Goal: Check status: Check status

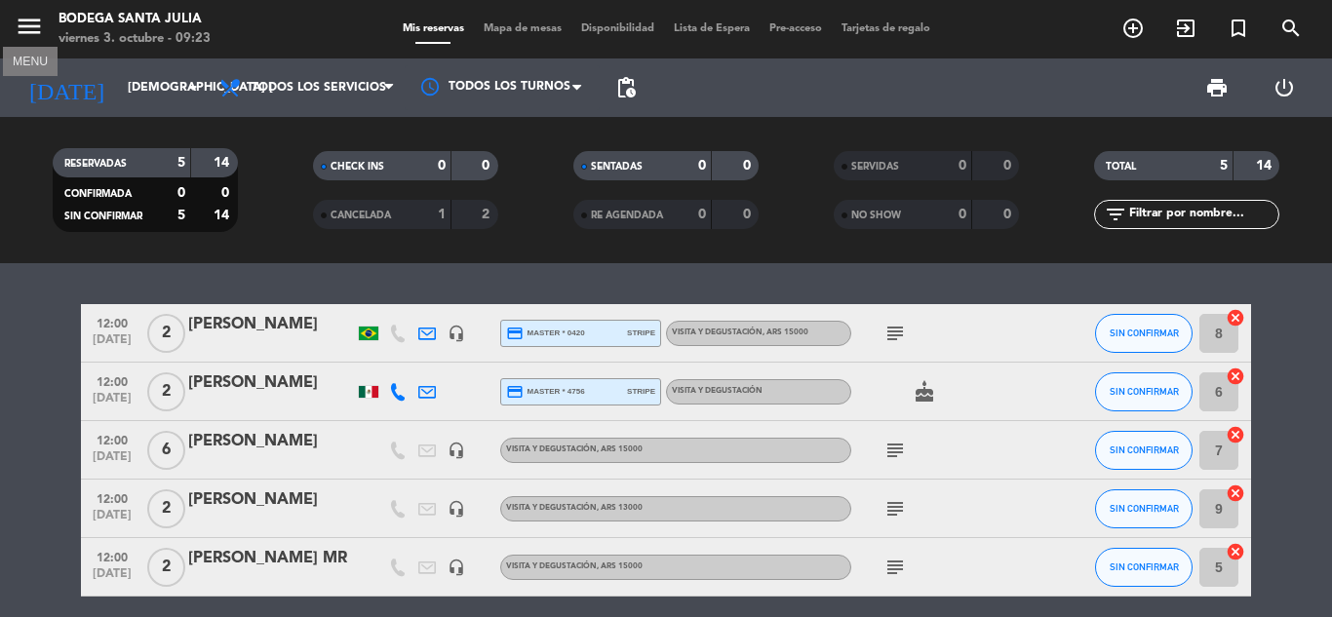
click at [28, 34] on icon "menu" at bounding box center [29, 26] width 29 height 29
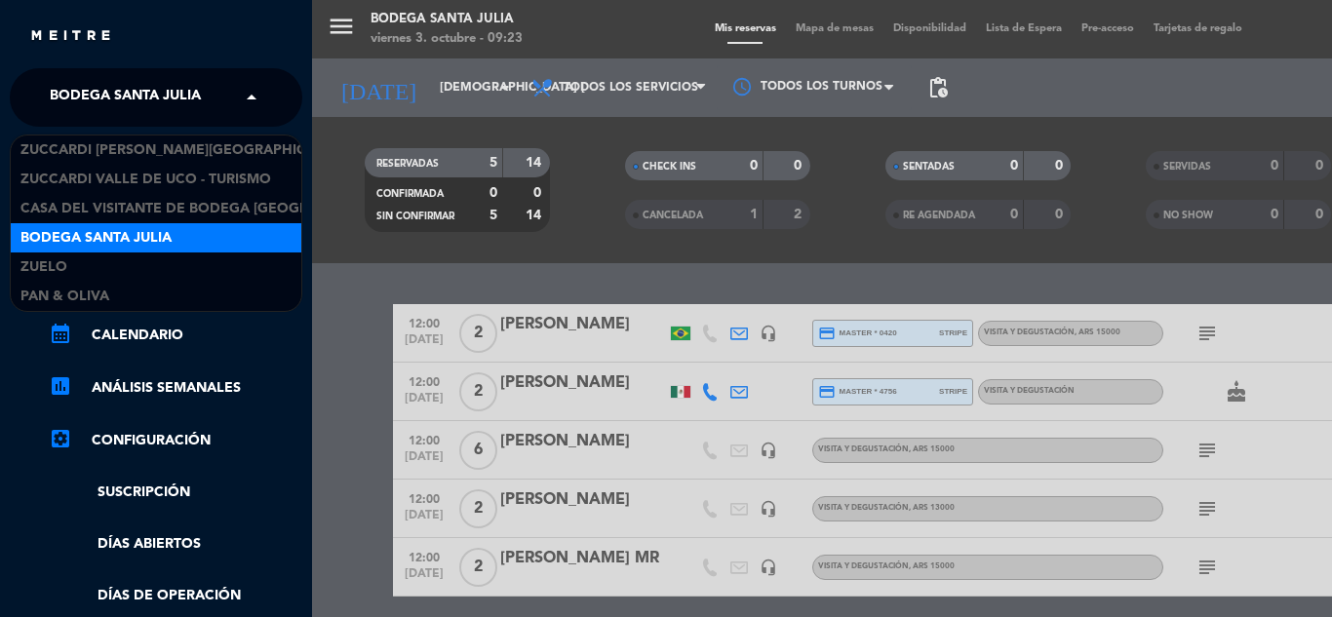
click at [135, 80] on span "Bodega Santa Julia" at bounding box center [125, 97] width 151 height 41
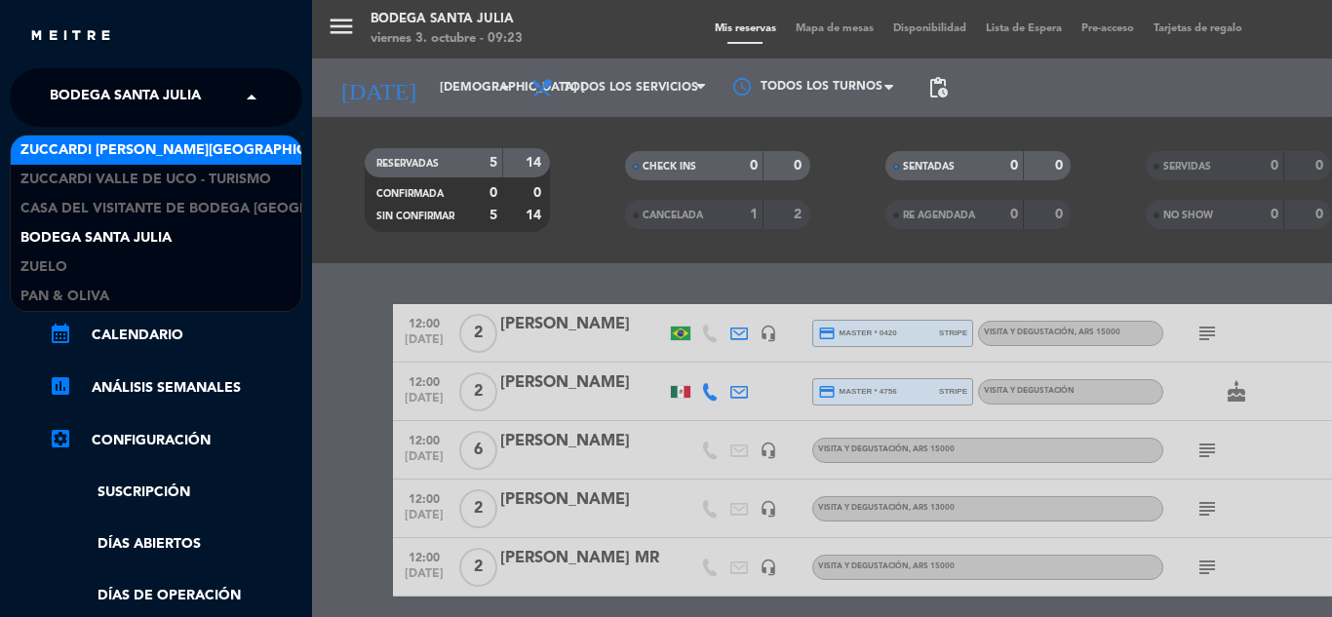
click at [169, 151] on span "Zuccardi [PERSON_NAME][GEOGRAPHIC_DATA] - Restaurant [PERSON_NAME][GEOGRAPHIC_D…" at bounding box center [367, 150] width 694 height 22
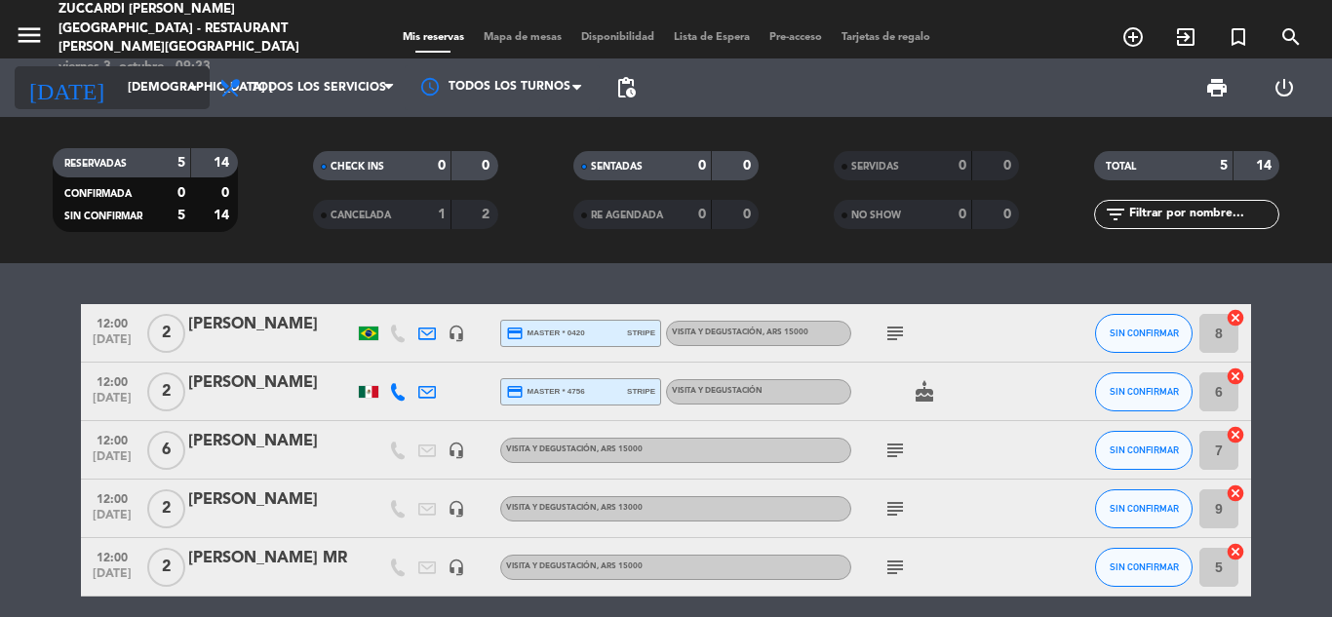
click at [162, 90] on input "[DEMOGRAPHIC_DATA] [DATE]" at bounding box center [200, 87] width 165 height 33
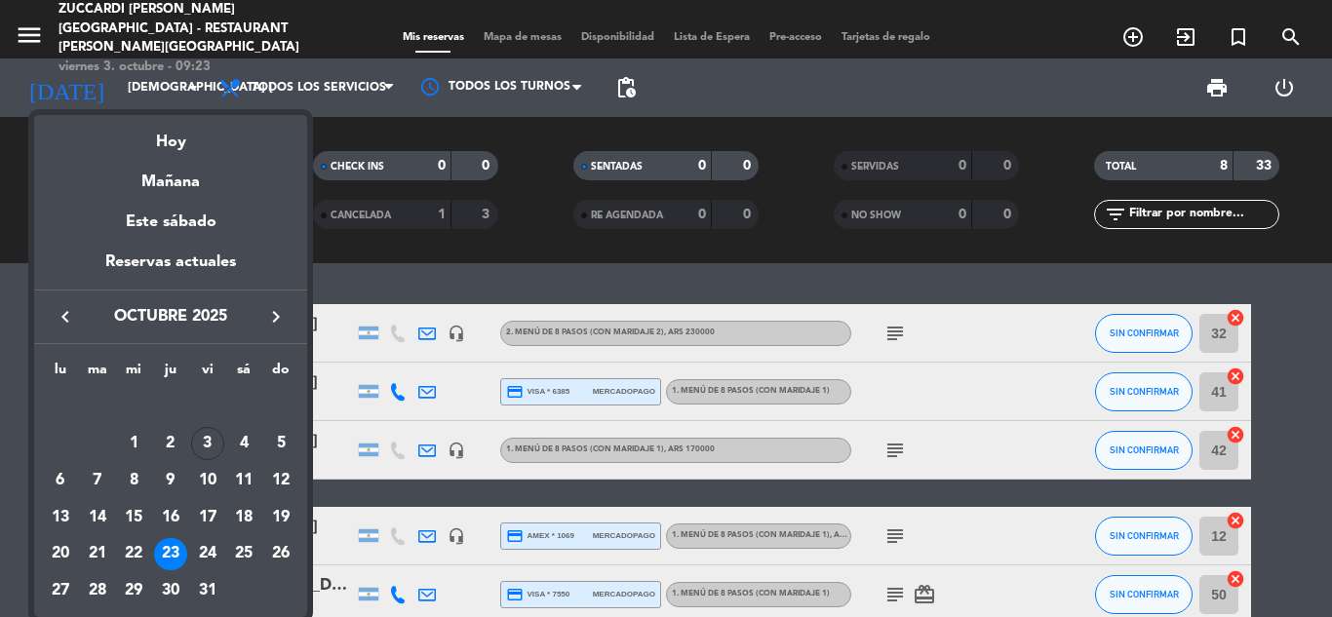
click at [276, 312] on icon "keyboard_arrow_right" at bounding box center [275, 316] width 23 height 23
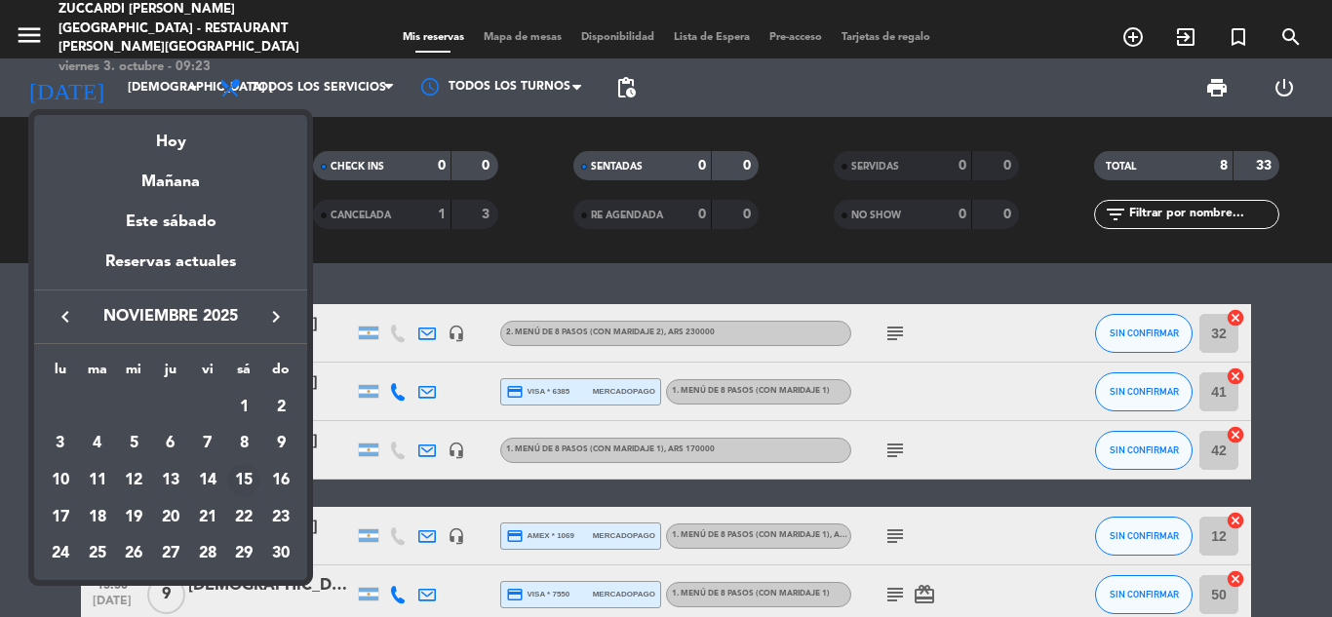
click at [246, 481] on div "15" at bounding box center [243, 480] width 33 height 33
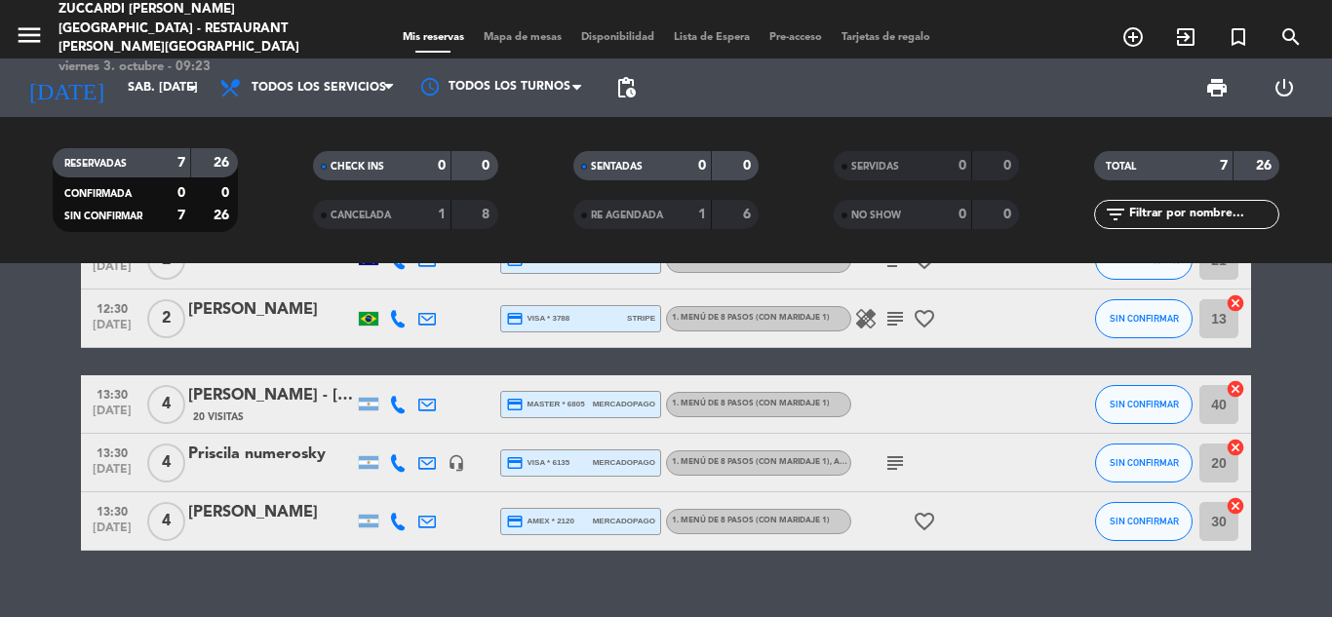
scroll to position [195, 0]
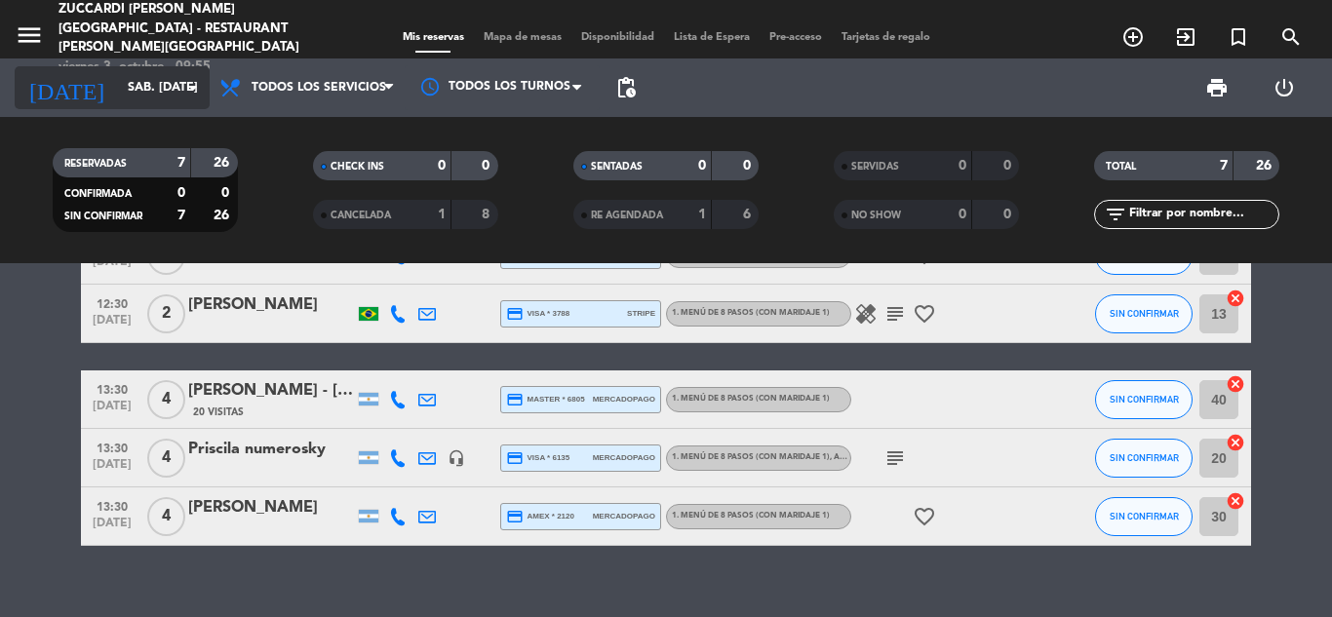
click at [161, 85] on input "sáb. [DATE]" at bounding box center [200, 87] width 165 height 33
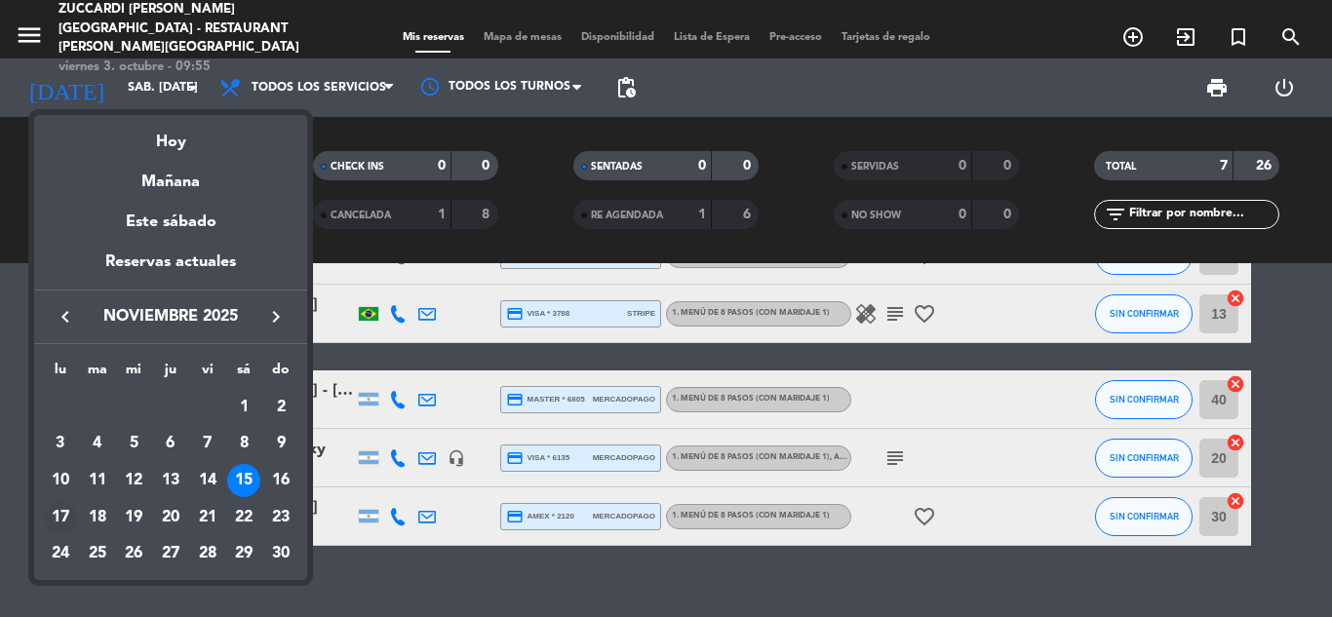
click at [61, 516] on div "17" at bounding box center [60, 517] width 33 height 33
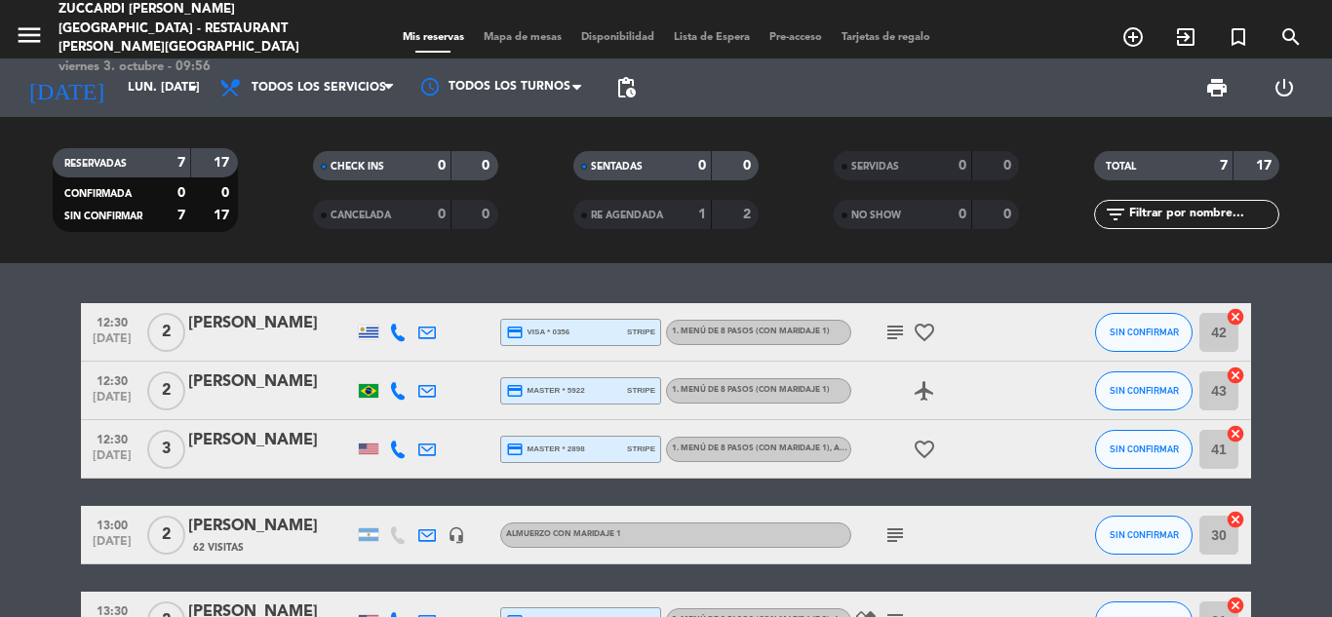
scroll to position [0, 0]
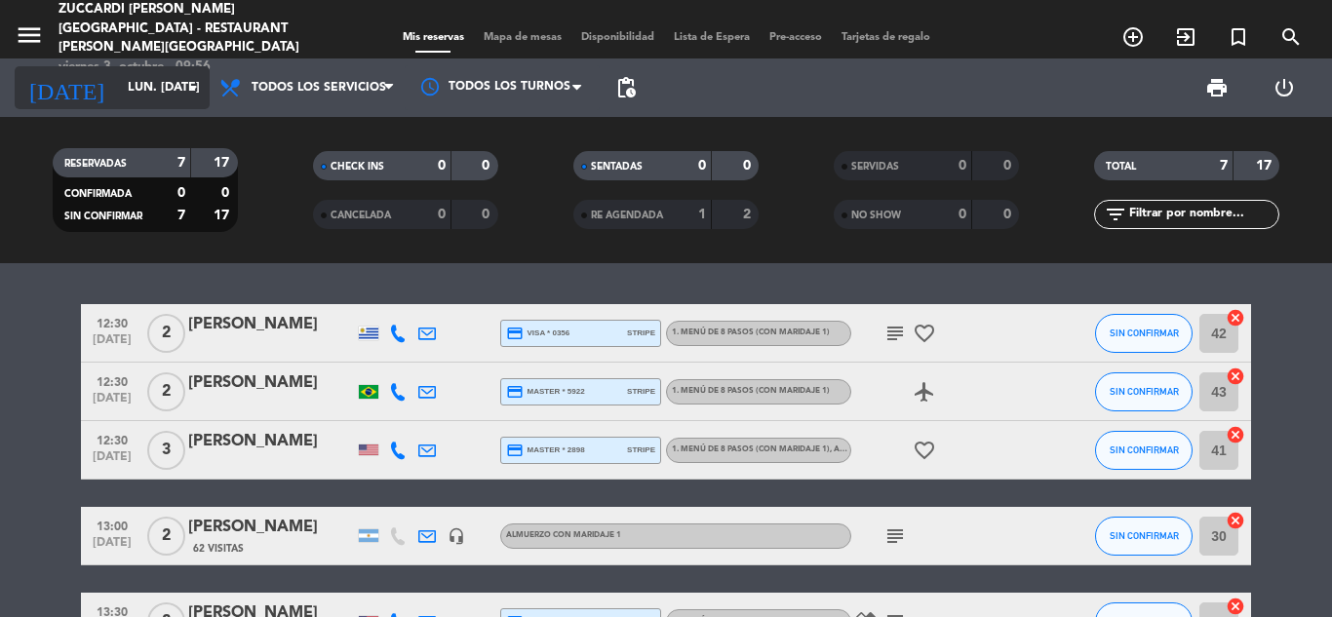
click at [134, 90] on input "lun. [DATE]" at bounding box center [200, 87] width 165 height 33
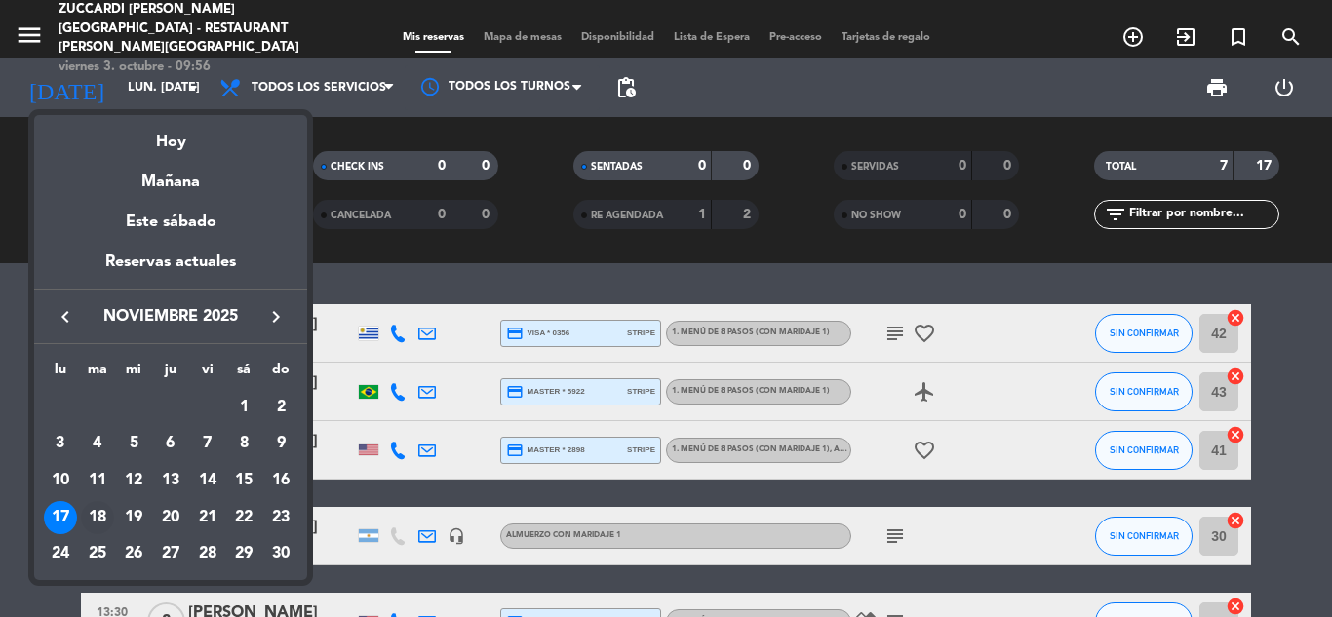
click at [97, 525] on div "18" at bounding box center [97, 517] width 33 height 33
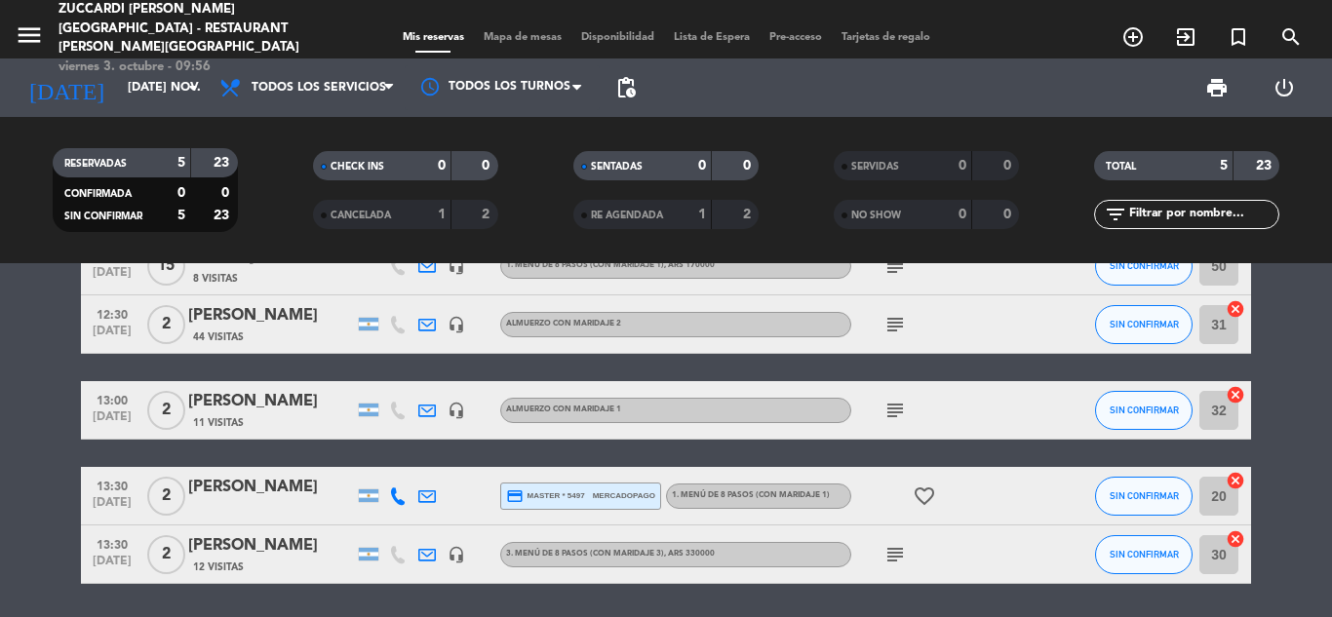
scroll to position [97, 0]
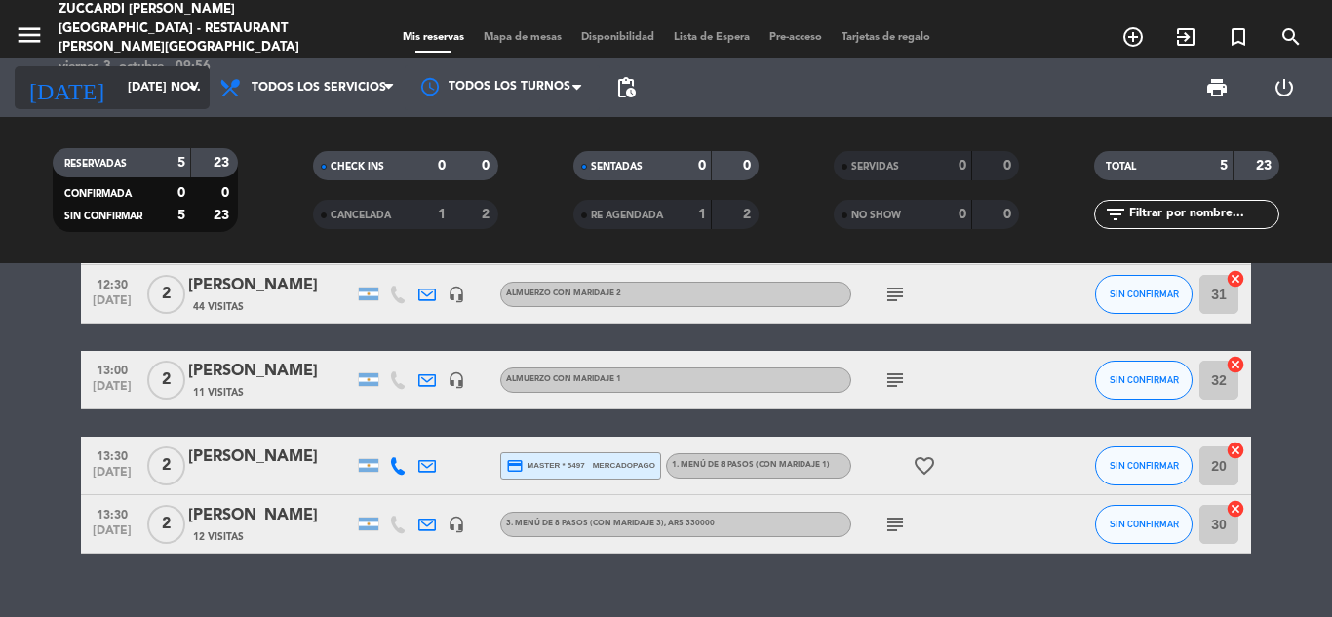
click at [147, 96] on input "[DATE] nov." at bounding box center [200, 87] width 165 height 33
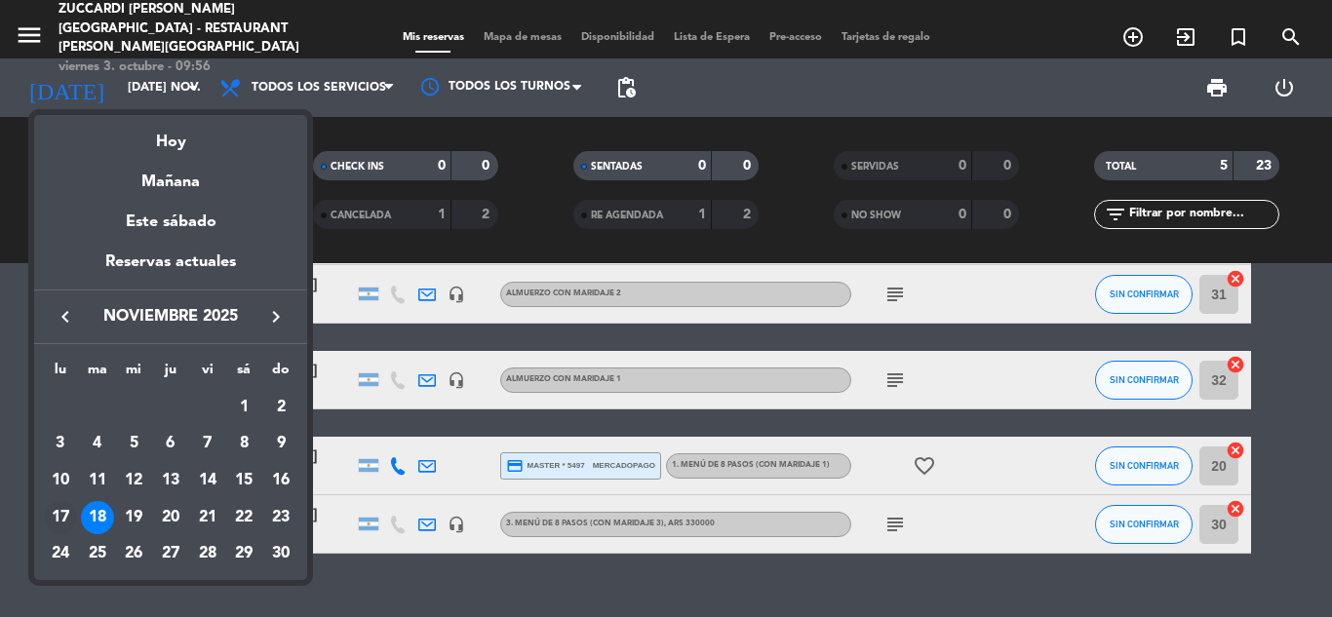
click at [61, 510] on div "17" at bounding box center [60, 517] width 33 height 33
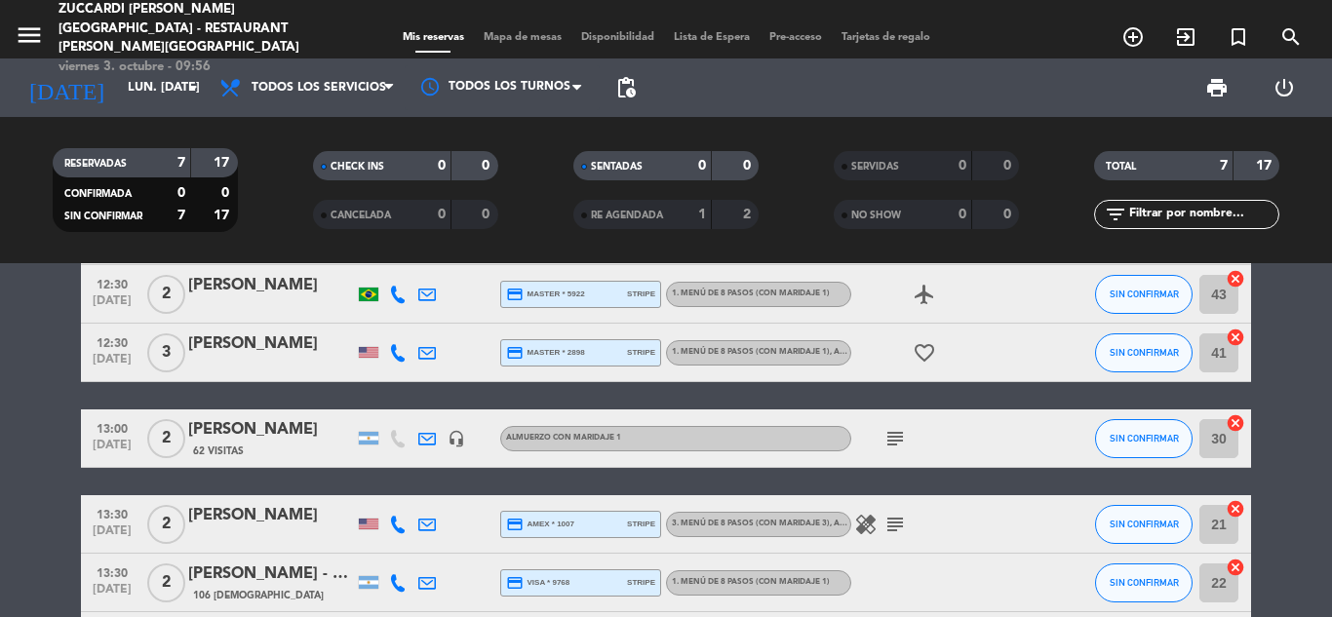
scroll to position [0, 0]
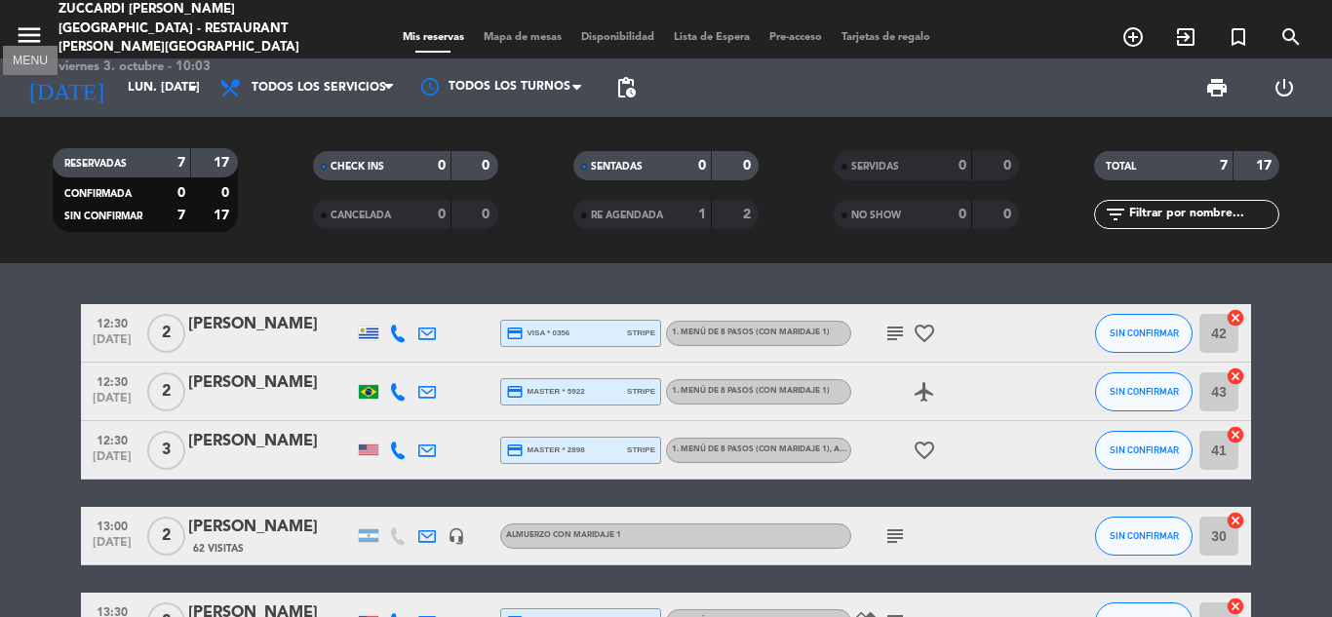
click at [20, 31] on icon "menu" at bounding box center [29, 34] width 29 height 29
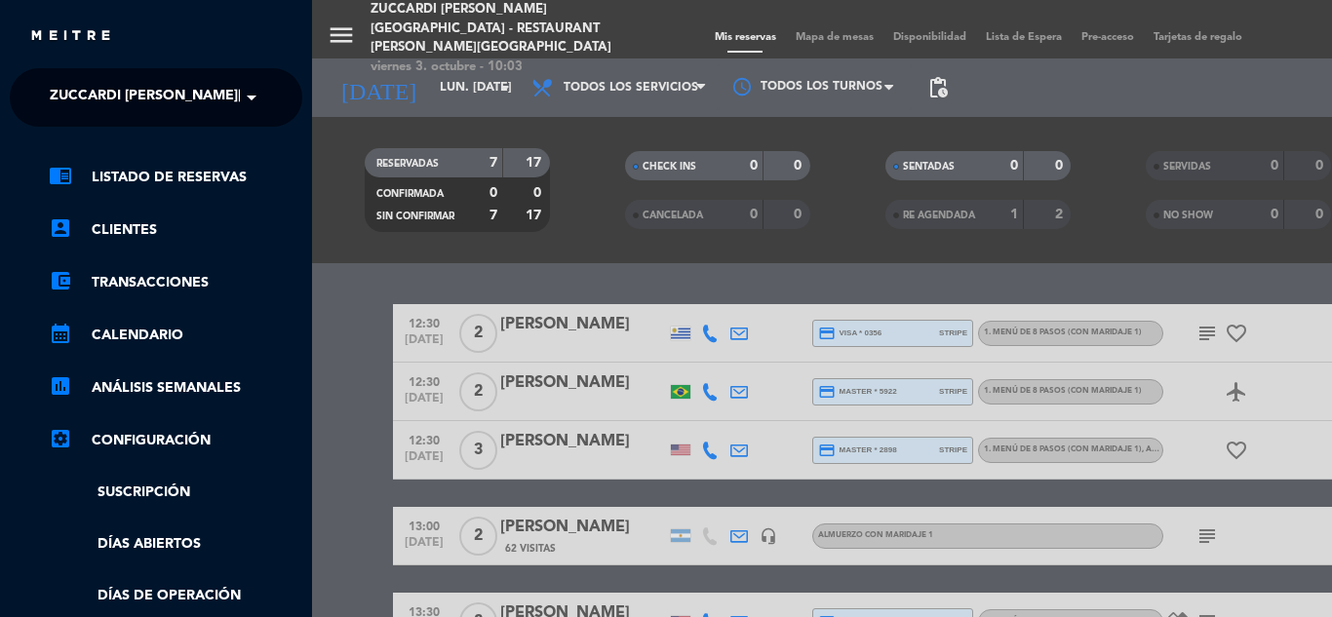
click at [196, 107] on span "Zuccardi [PERSON_NAME][GEOGRAPHIC_DATA] - Restaurant [PERSON_NAME][GEOGRAPHIC_D…" at bounding box center [397, 97] width 694 height 41
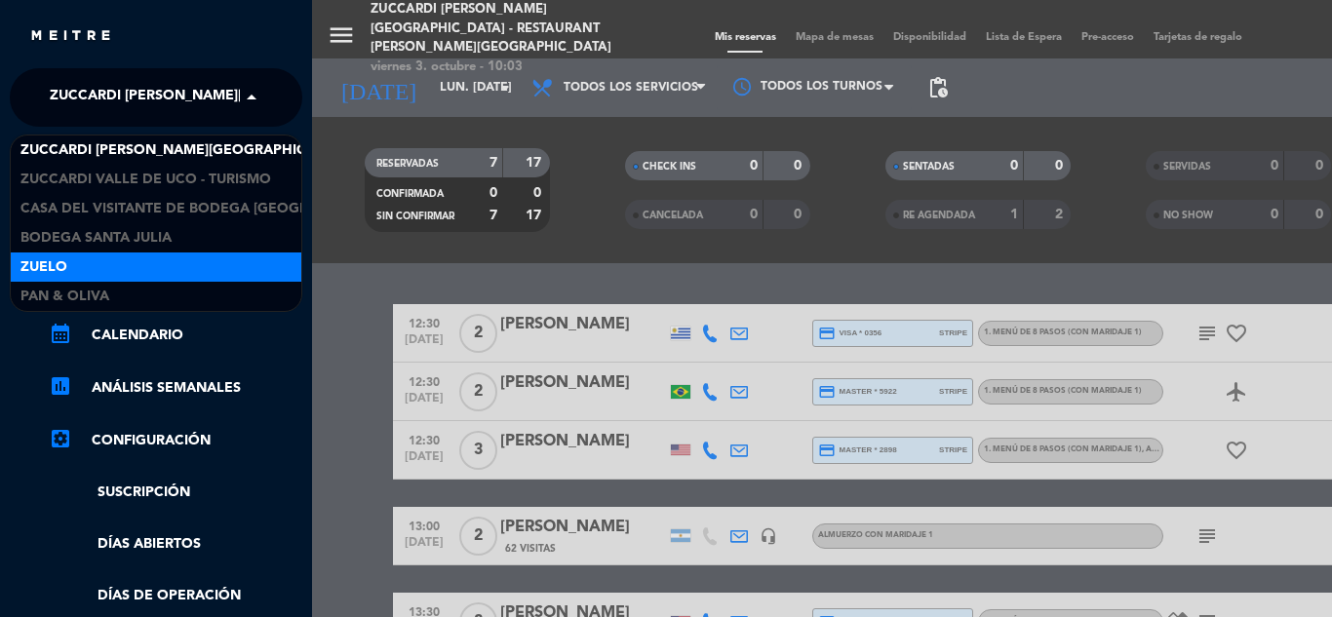
click at [132, 276] on div "Zuelo" at bounding box center [156, 266] width 291 height 29
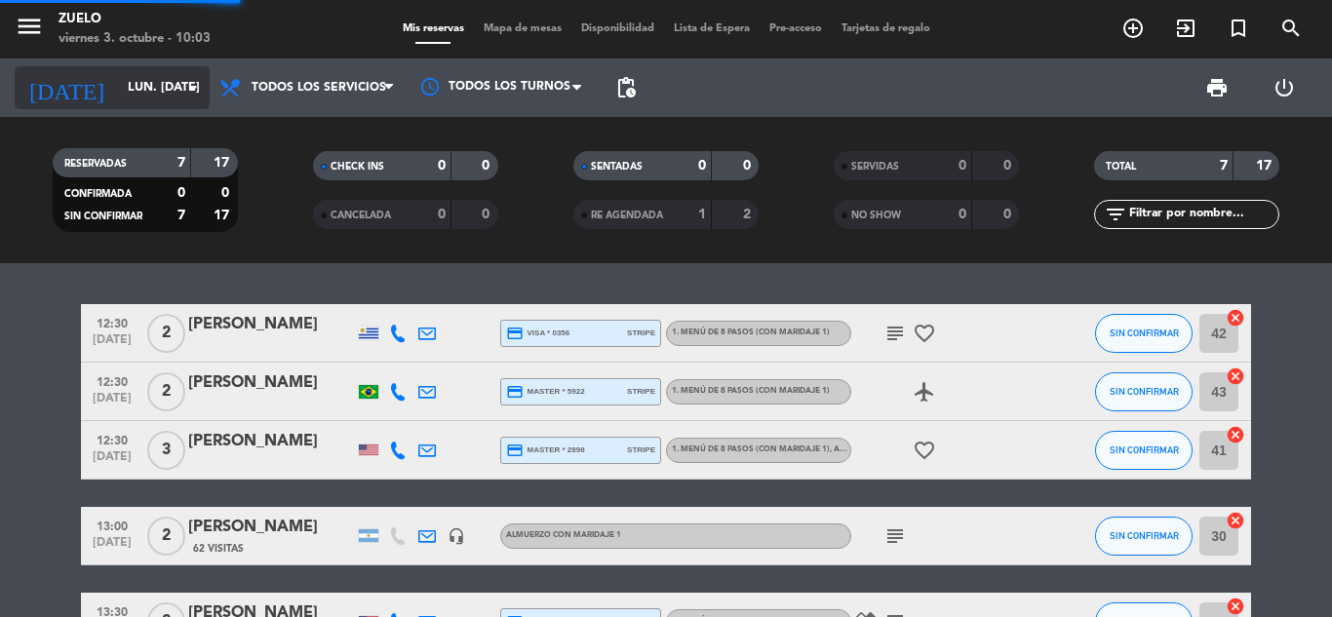
click at [172, 93] on input "lun. [DATE]" at bounding box center [200, 87] width 165 height 33
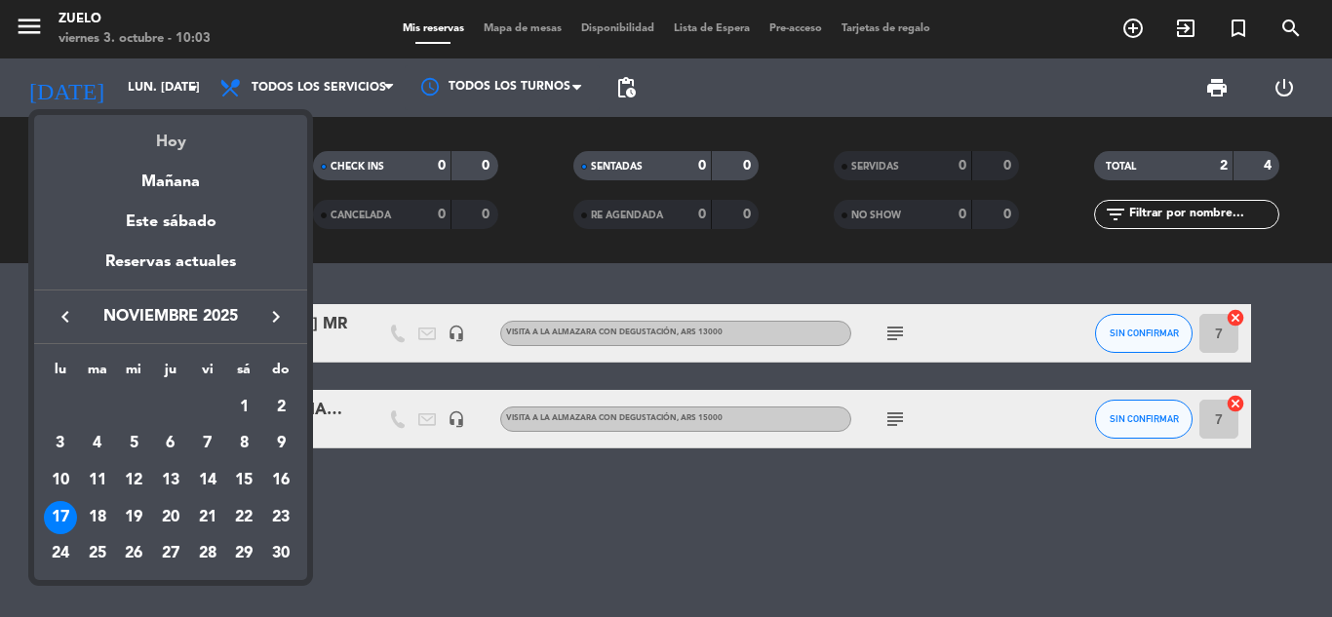
click at [164, 146] on div "Hoy" at bounding box center [170, 135] width 273 height 40
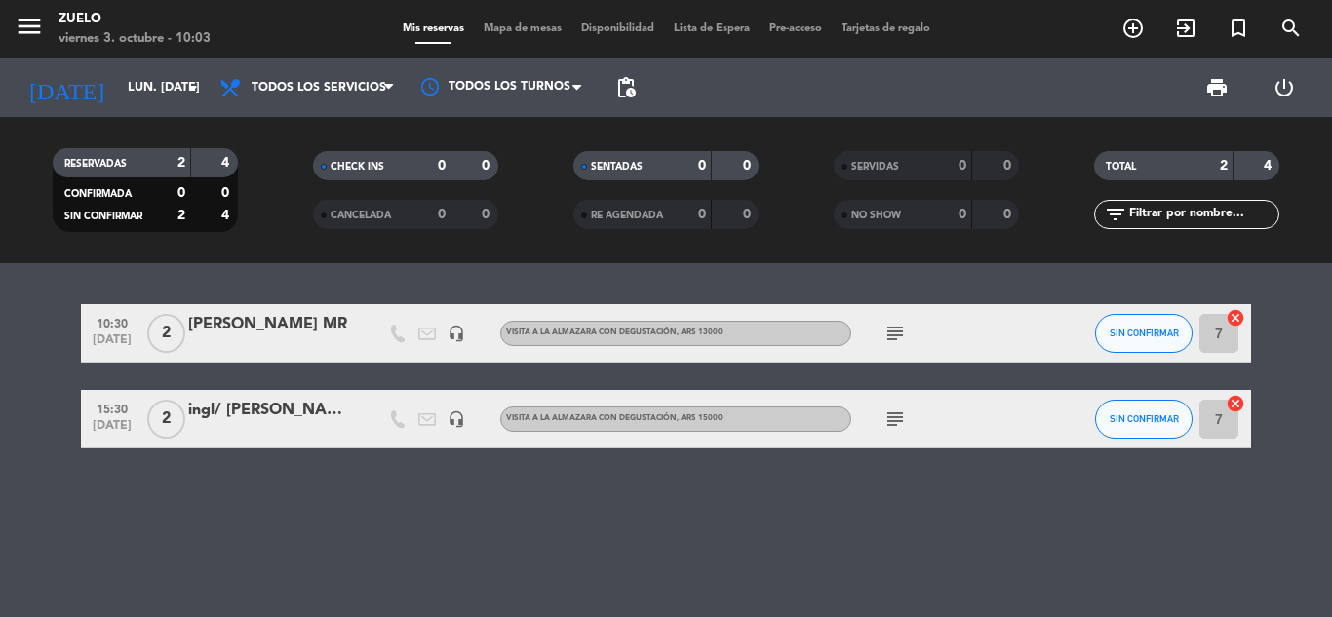
type input "vie. [DATE]"
